Goal: Task Accomplishment & Management: Complete application form

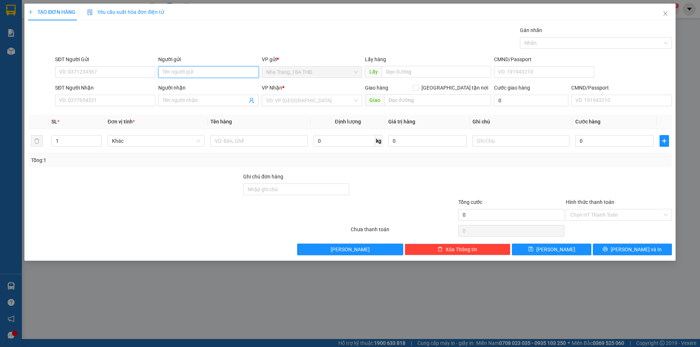
click at [184, 71] on input "Người gửi" at bounding box center [208, 72] width 100 height 12
type input "NỤ CƯỜI"
click at [86, 100] on input "SĐT Người Nhận" at bounding box center [105, 101] width 100 height 12
click at [183, 100] on input "Người nhận" at bounding box center [205, 101] width 84 height 8
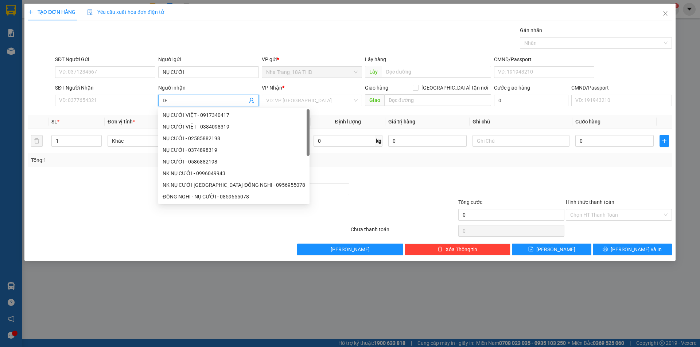
type input "D"
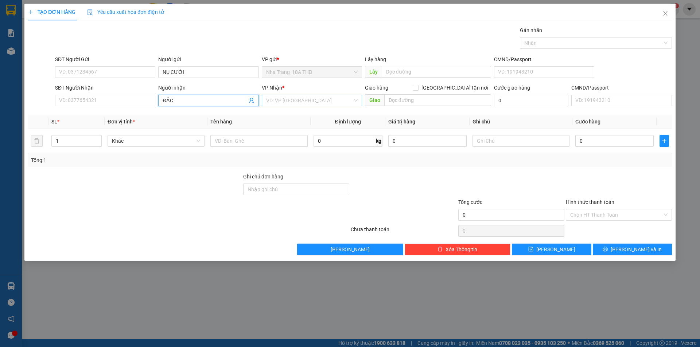
type input "ĐẮC"
click at [327, 102] on input "search" at bounding box center [309, 100] width 86 height 11
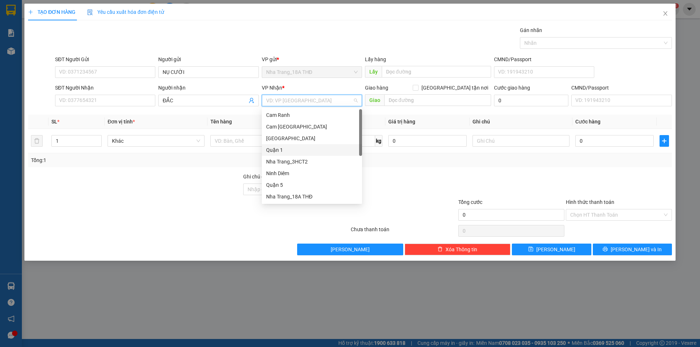
click at [290, 150] on div "Quận 1" at bounding box center [311, 150] width 91 height 8
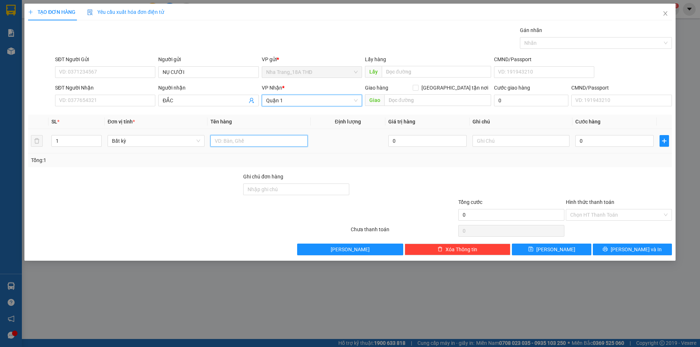
click at [246, 140] on input "text" at bounding box center [258, 141] width 97 height 12
type input "1 HỘP"
click at [610, 145] on input "0" at bounding box center [614, 141] width 78 height 12
type input "2"
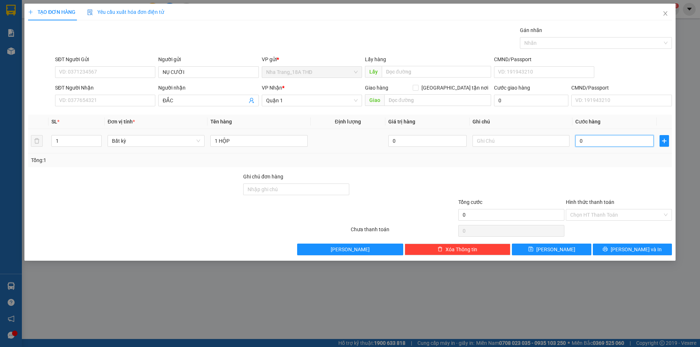
type input "2"
type input "20"
type input "20.000"
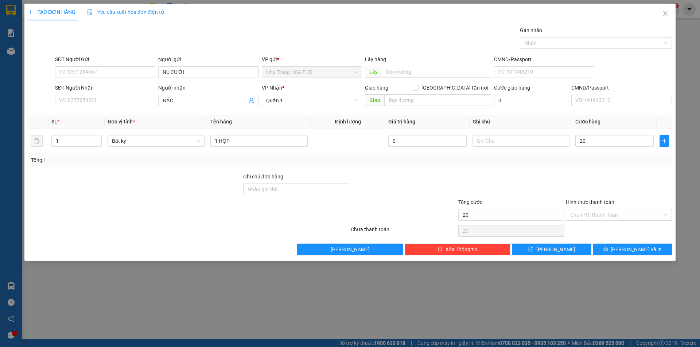
type input "20.000"
click at [558, 193] on div at bounding box center [511, 186] width 108 height 26
click at [623, 256] on div "TẠO ĐƠN HÀNG Yêu cầu xuất hóa đơn điện tử Transit Pickup Surcharge Ids Transit …" at bounding box center [349, 132] width 651 height 257
click at [614, 245] on button "[PERSON_NAME] và In" at bounding box center [632, 250] width 79 height 12
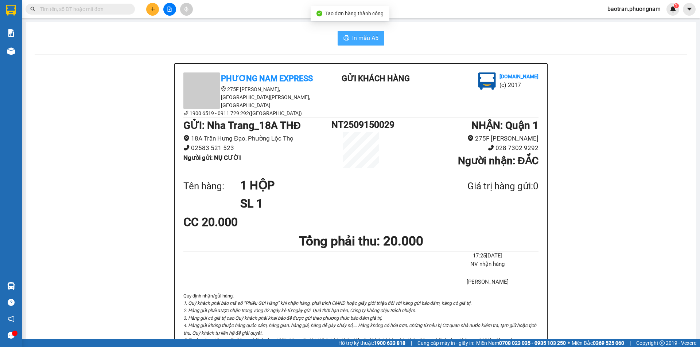
click at [366, 45] on button "In mẫu A5" at bounding box center [360, 38] width 47 height 15
